Goal: Information Seeking & Learning: Learn about a topic

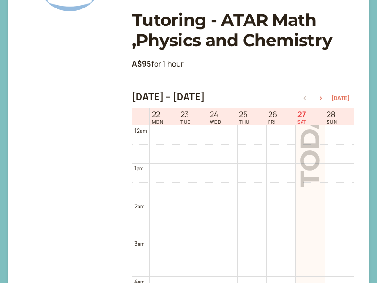
scroll to position [302, 0]
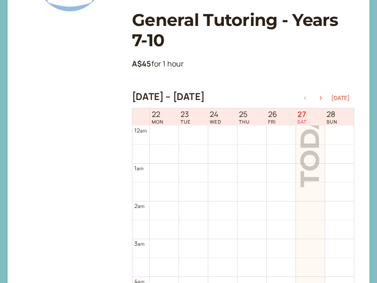
scroll to position [302, 0]
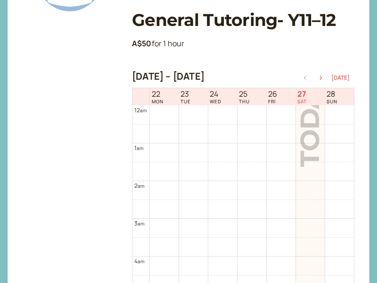
scroll to position [302, 0]
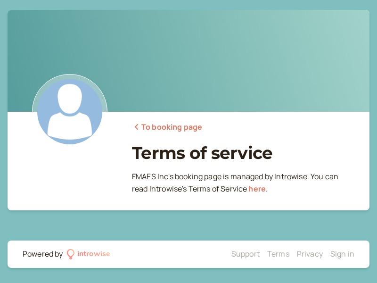
scroll to position [5, 0]
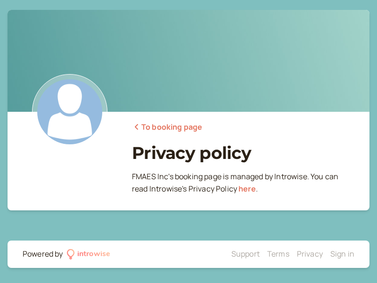
scroll to position [5, 0]
